Goal: Information Seeking & Learning: Learn about a topic

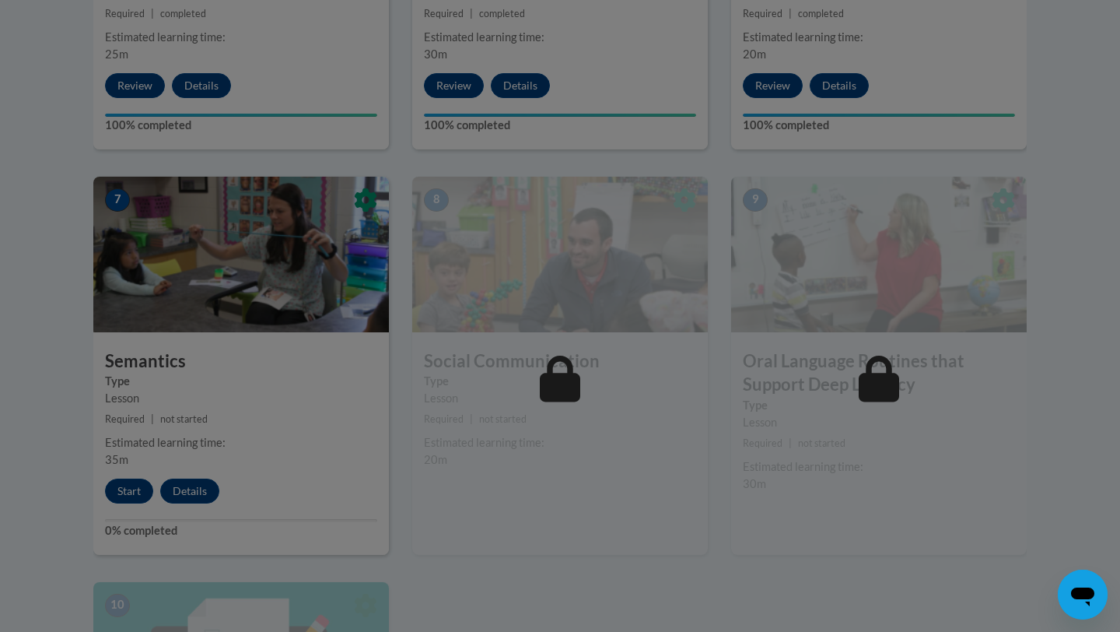
scroll to position [1253, 0]
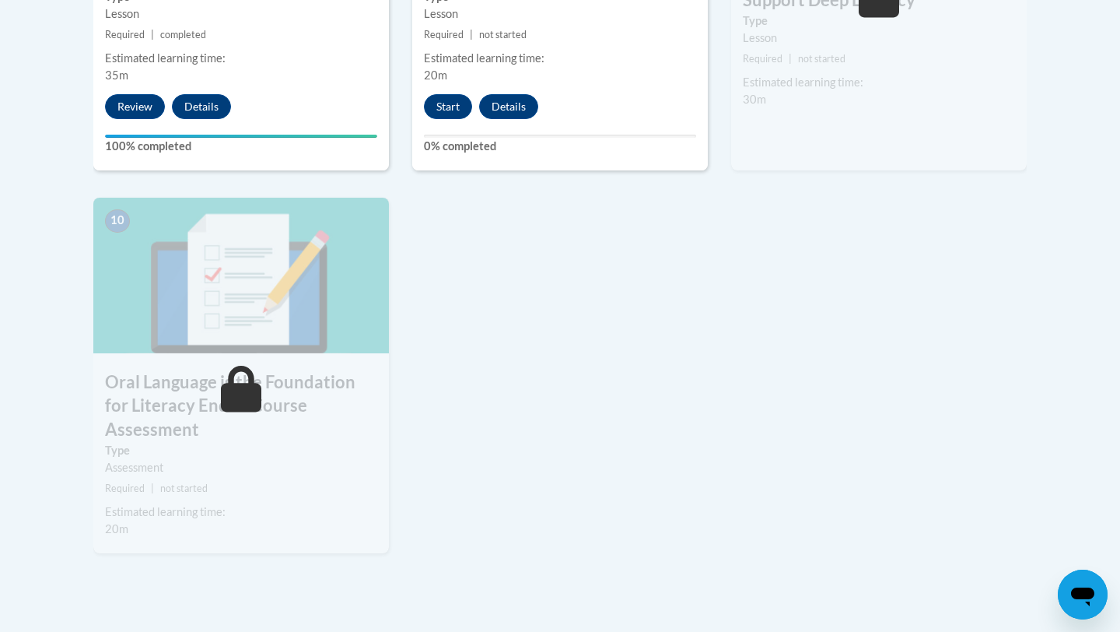
scroll to position [1593, 0]
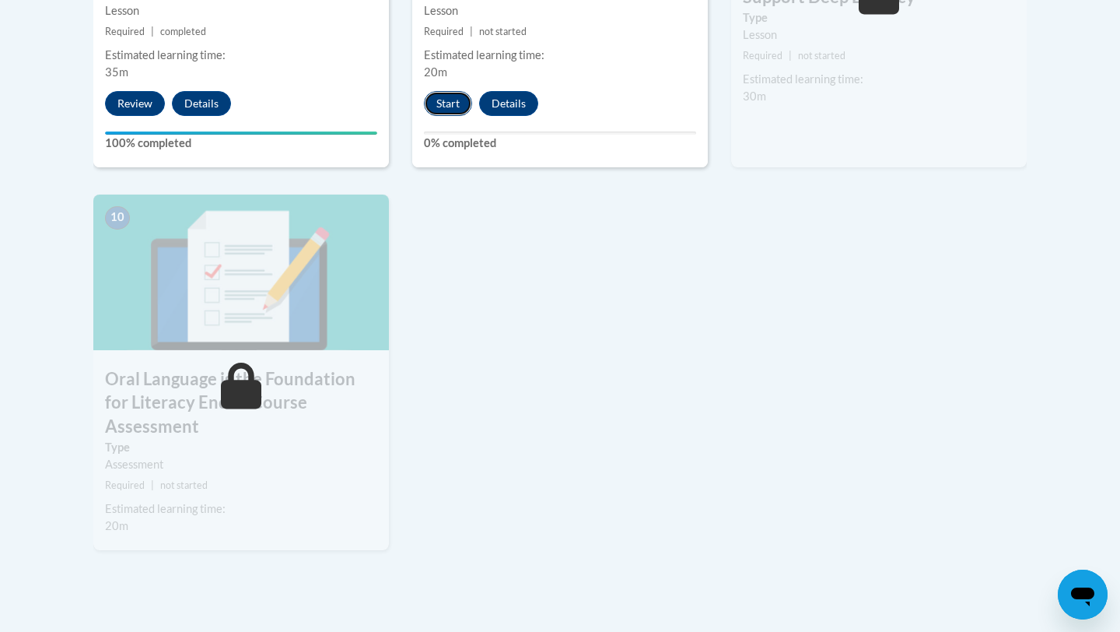
click at [445, 103] on button "Start" at bounding box center [448, 103] width 48 height 25
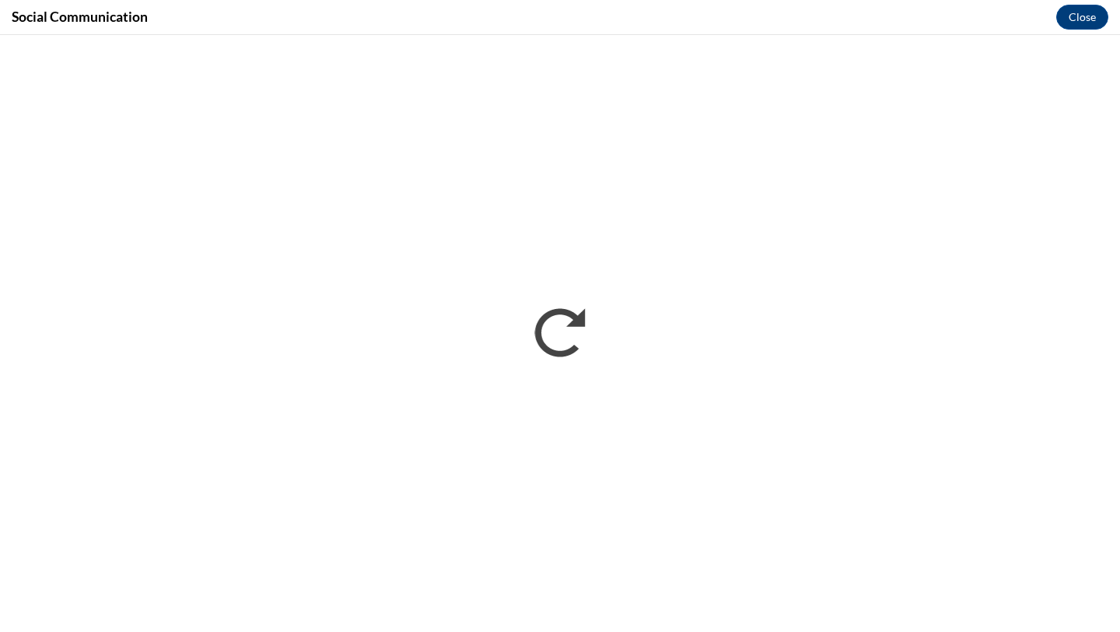
scroll to position [0, 0]
